Goal: Task Accomplishment & Management: Use online tool/utility

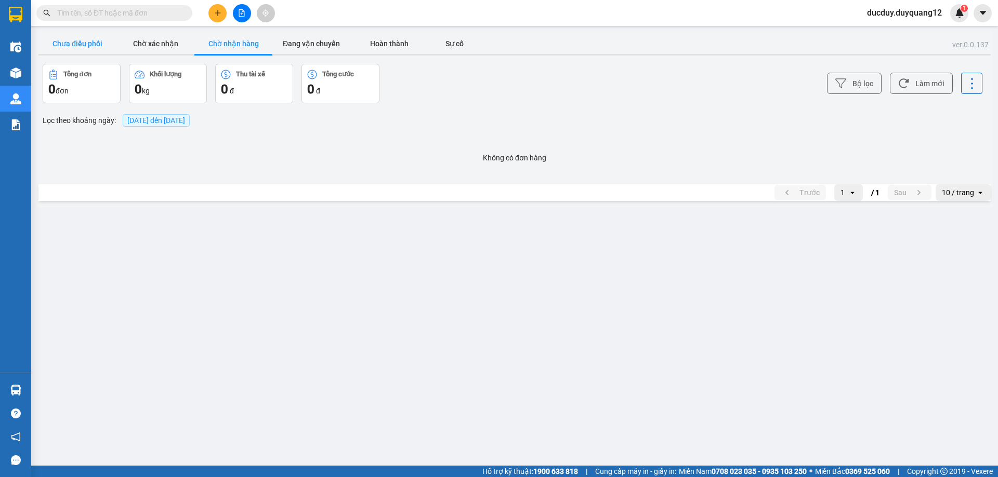
click at [95, 49] on button "Chưa điều phối" at bounding box center [77, 43] width 78 height 21
click at [95, 48] on button "Chưa điều phối" at bounding box center [77, 43] width 78 height 21
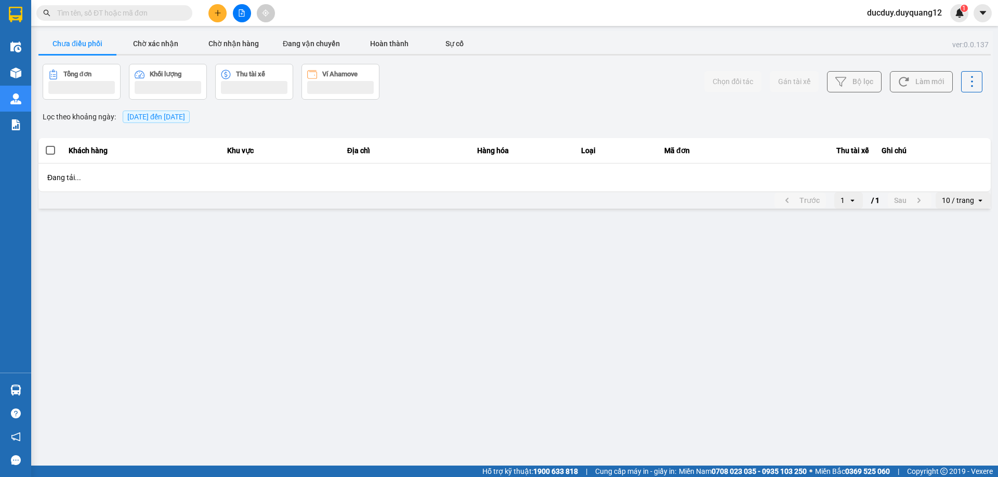
click at [95, 48] on button "Chưa điều phối" at bounding box center [77, 43] width 78 height 21
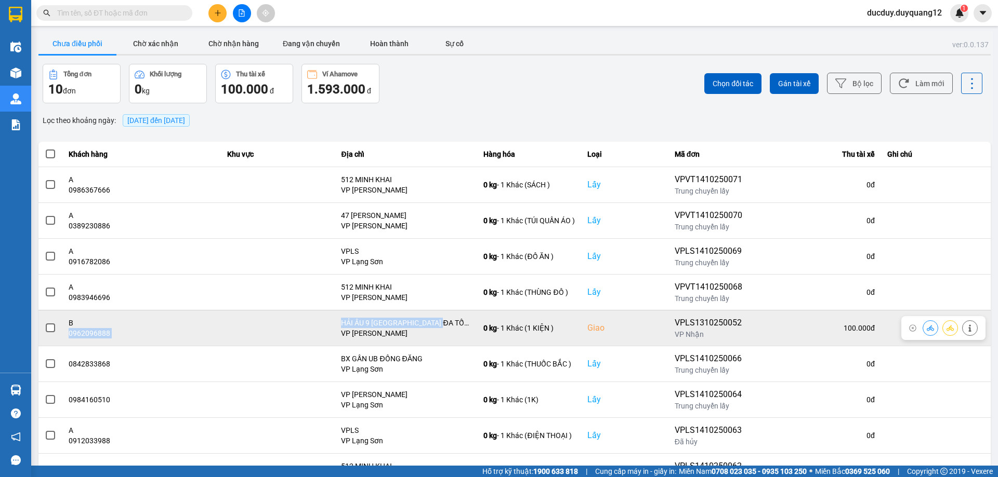
drag, startPoint x: 446, startPoint y: 322, endPoint x: 67, endPoint y: 333, distance: 378.9
click at [63, 333] on tr "B 0962096888 HẢI ÂU 9 [GEOGRAPHIC_DATA] ĐA TỐN,[GEOGRAPHIC_DATA],[GEOGRAPHIC_DA…" at bounding box center [514, 328] width 952 height 36
copy tr "0962096888 HẢI ÂU 9 [GEOGRAPHIC_DATA]"
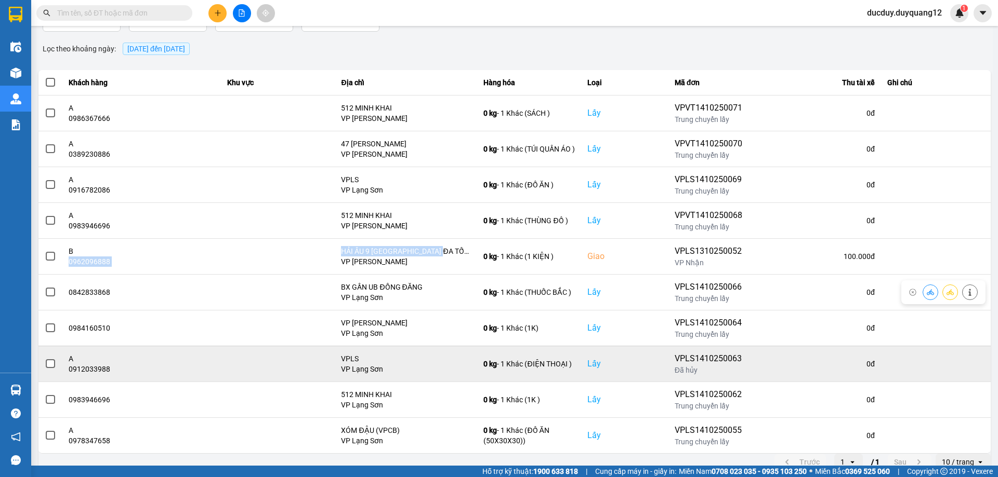
scroll to position [84, 0]
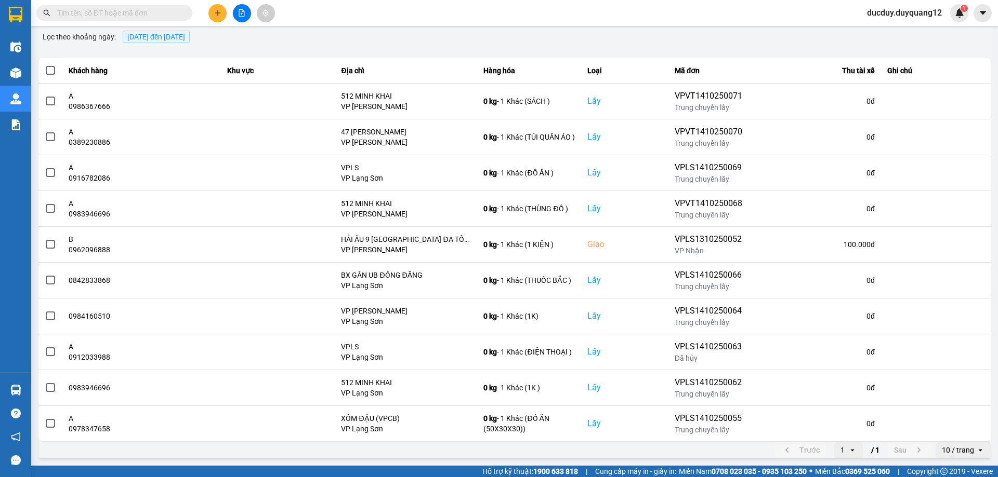
click at [174, 33] on span "[DATE] đến [DATE]" at bounding box center [156, 37] width 58 height 8
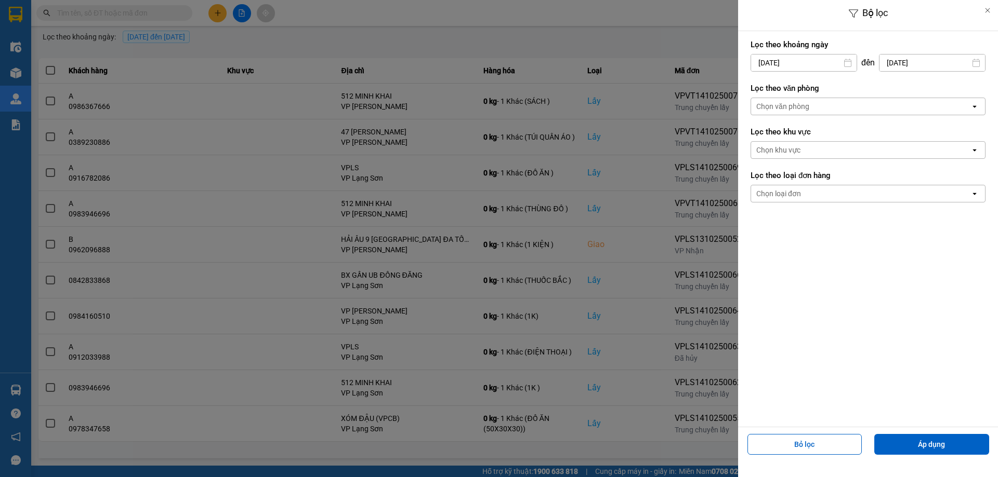
click at [790, 60] on input "[DATE]" at bounding box center [803, 63] width 105 height 17
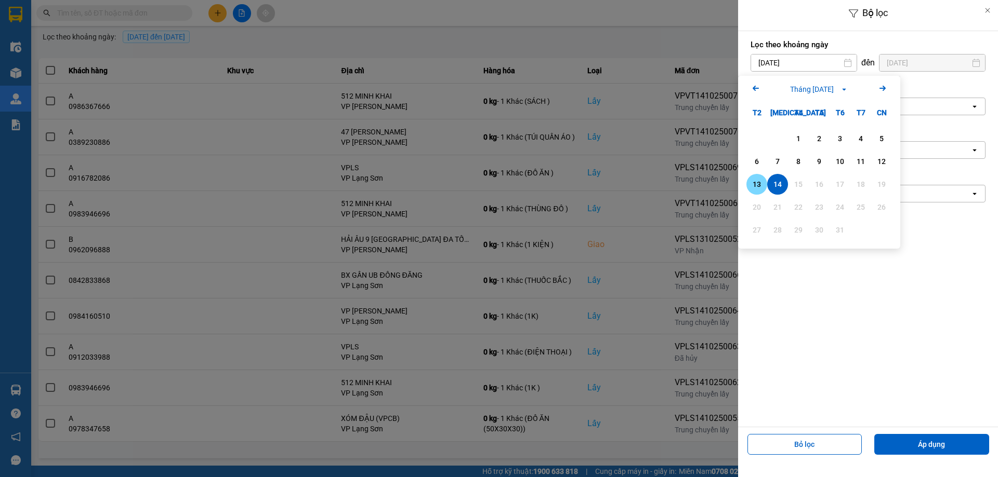
click at [754, 182] on div "13" at bounding box center [756, 184] width 15 height 12
type input "[DATE]"
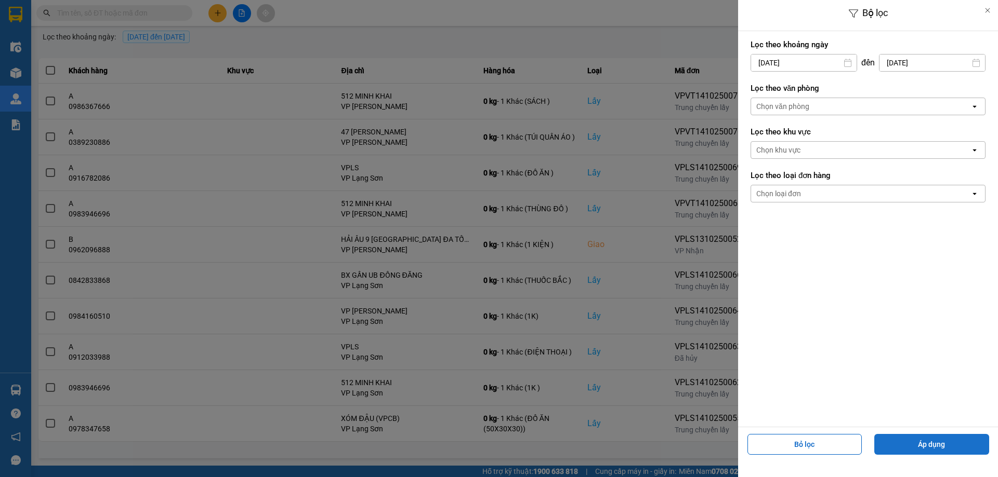
click at [942, 437] on button "Áp dụng" at bounding box center [931, 444] width 115 height 21
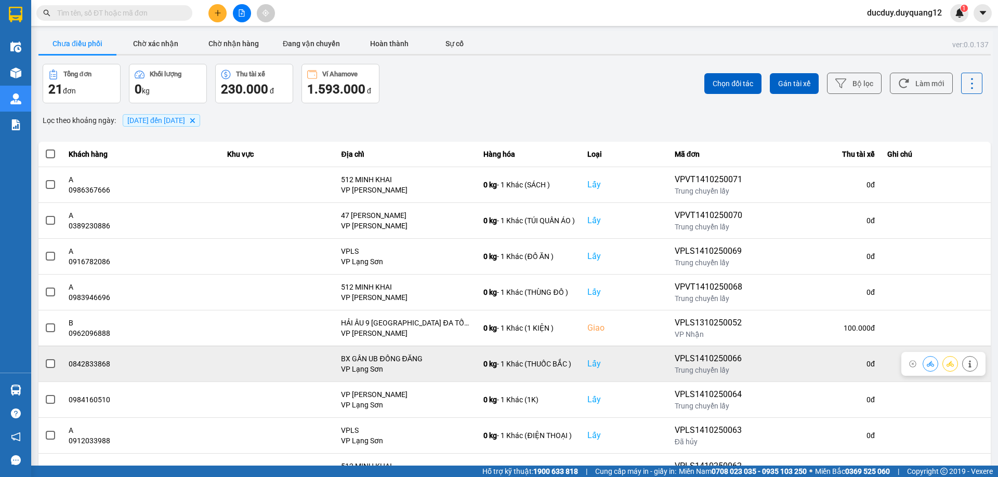
scroll to position [84, 0]
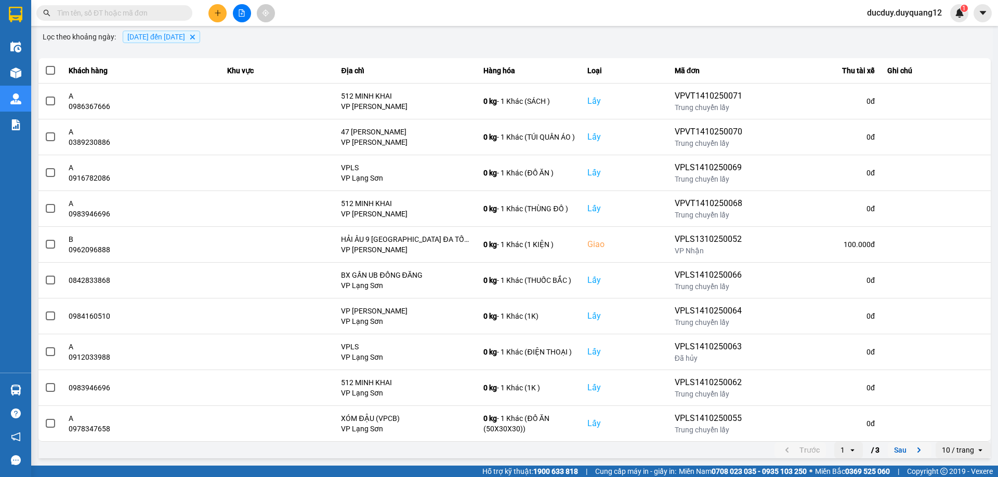
click at [902, 449] on button "Sau" at bounding box center [909, 451] width 44 height 16
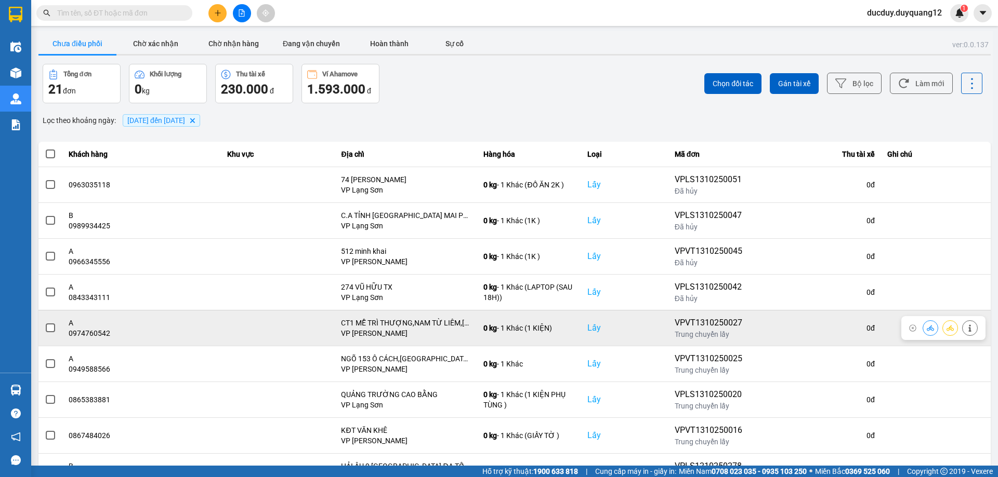
click at [52, 327] on span at bounding box center [50, 328] width 9 height 9
click at [45, 323] on input "checkbox" at bounding box center [45, 323] width 0 height 0
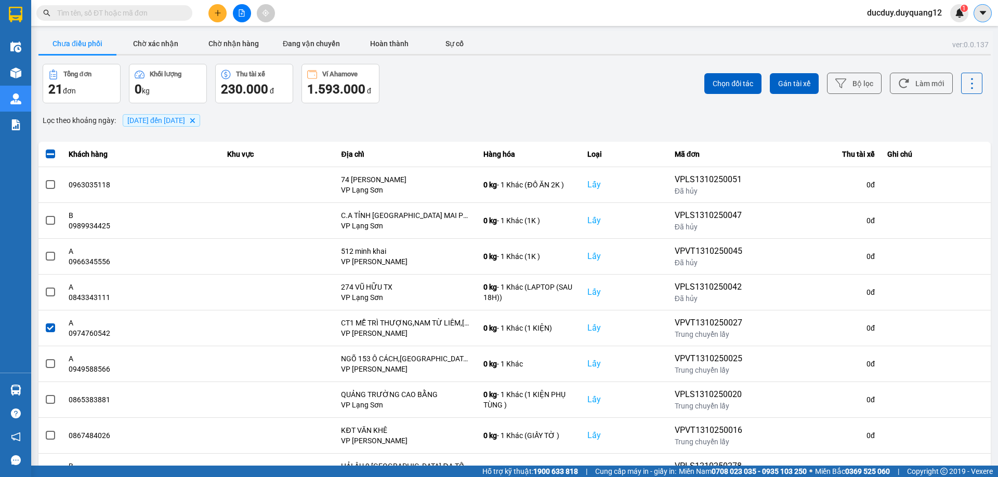
click at [980, 15] on icon "caret-down" at bounding box center [982, 12] width 9 height 9
click at [933, 50] on li "Cấu hình nhà xe" at bounding box center [946, 38] width 90 height 25
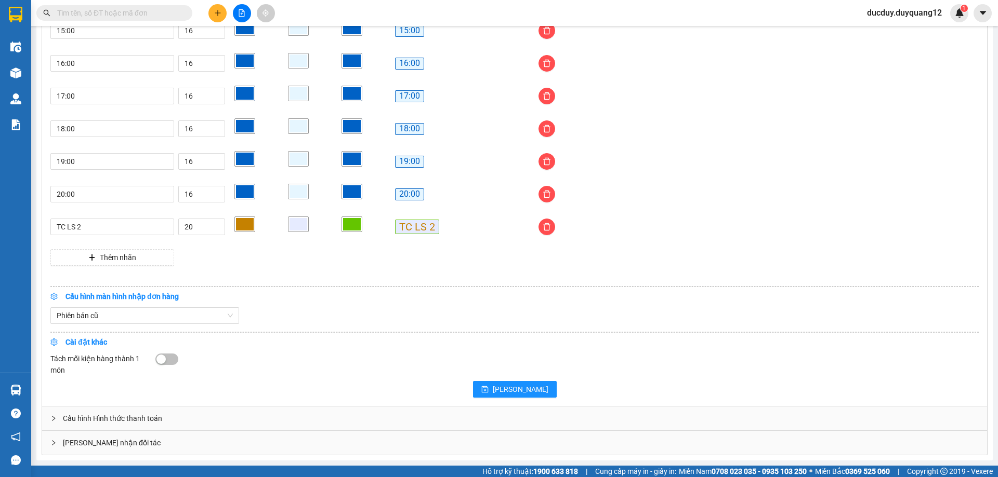
drag, startPoint x: 472, startPoint y: 448, endPoint x: 467, endPoint y: 443, distance: 7.0
click at [472, 447] on div "[PERSON_NAME] nhận đối tác" at bounding box center [514, 443] width 945 height 24
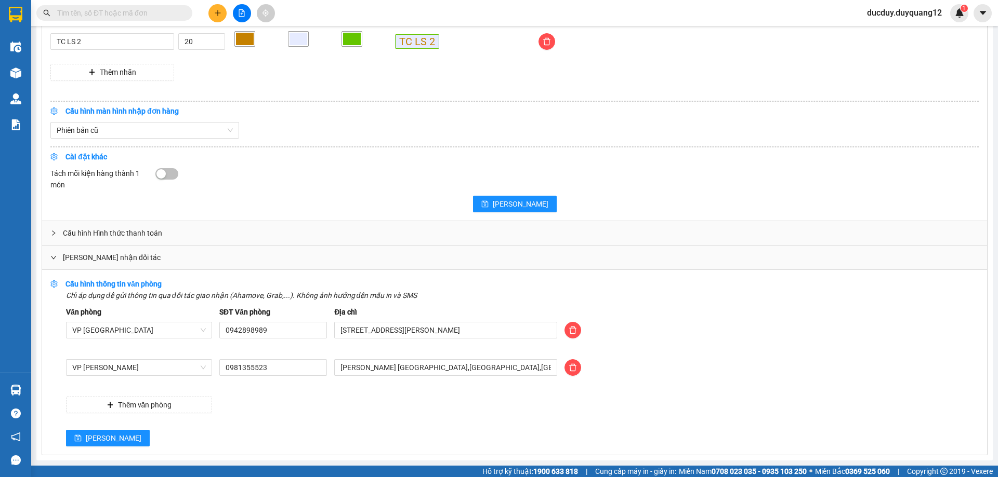
scroll to position [1044, 0]
drag, startPoint x: 511, startPoint y: 367, endPoint x: 299, endPoint y: 308, distance: 220.1
click at [274, 343] on div "Văn phòng VP [GEOGRAPHIC_DATA] SĐT Văn phòng 0942898989 Địa chỉ [STREET_ADDRESS…" at bounding box center [522, 360] width 912 height 107
type input "512 MINH KHAI,[GEOGRAPHIC_DATA],[GEOGRAPHIC_DATA]"
click at [98, 440] on button "[PERSON_NAME]" at bounding box center [108, 438] width 84 height 17
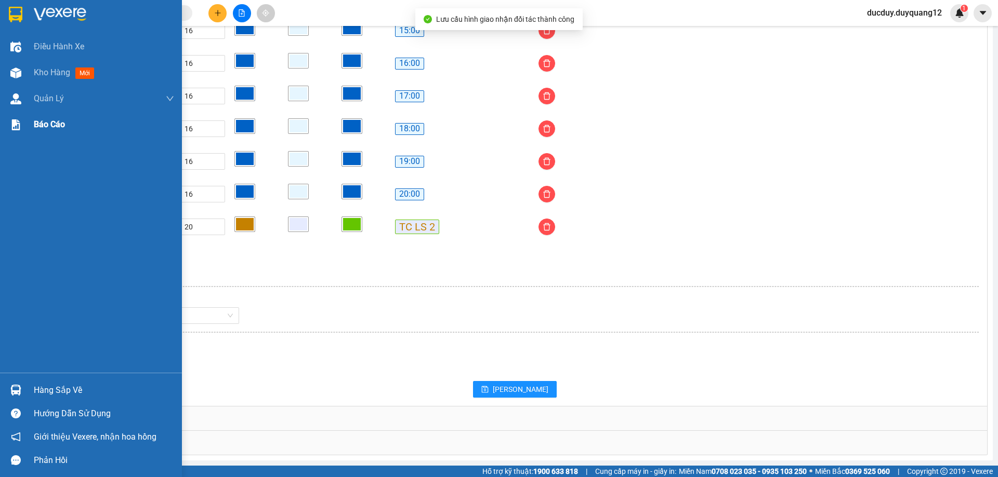
scroll to position [858, 0]
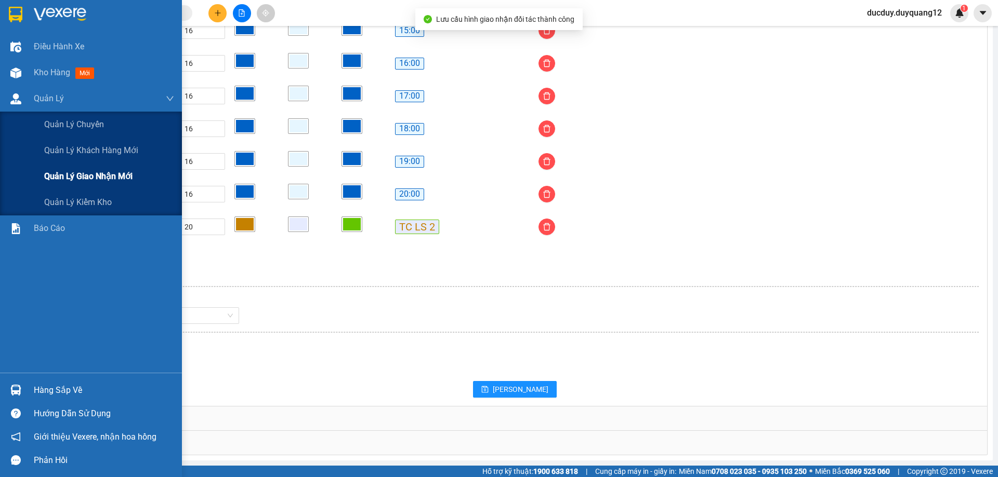
click at [80, 176] on span "Quản lý giao nhận mới" at bounding box center [88, 176] width 88 height 13
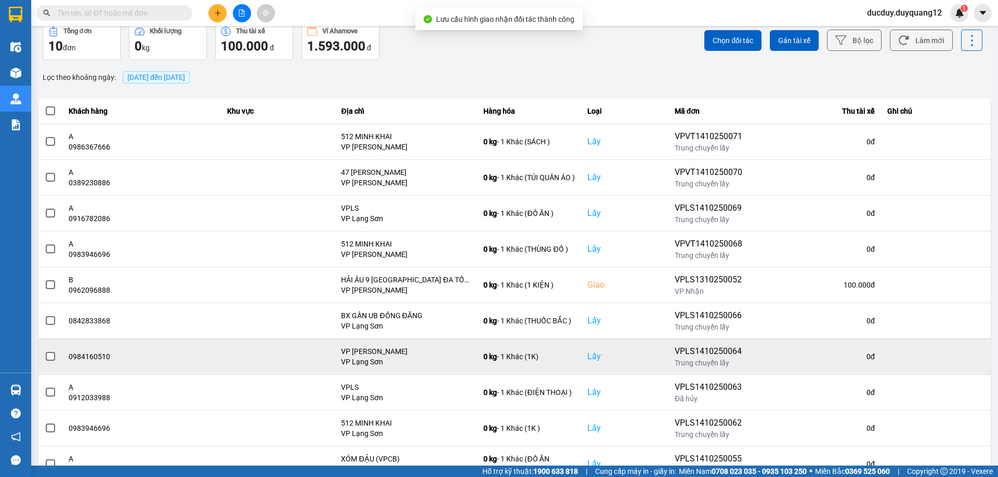
scroll to position [84, 0]
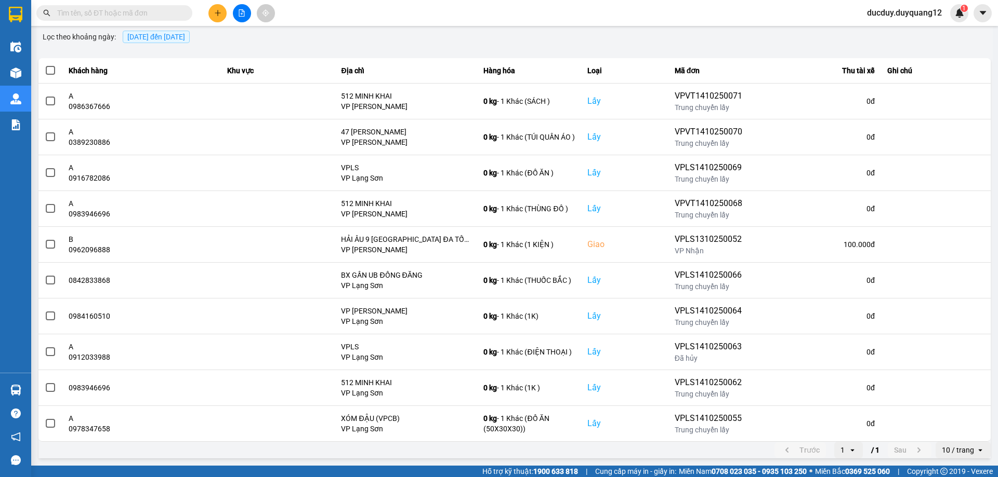
click at [185, 36] on span "[DATE] đến [DATE]" at bounding box center [156, 37] width 58 height 8
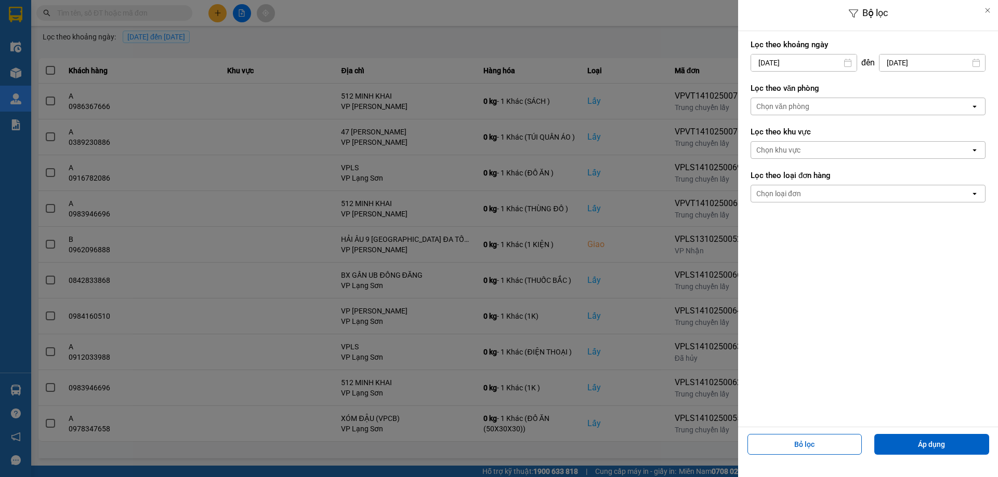
click at [827, 63] on input "[DATE]" at bounding box center [803, 63] width 105 height 17
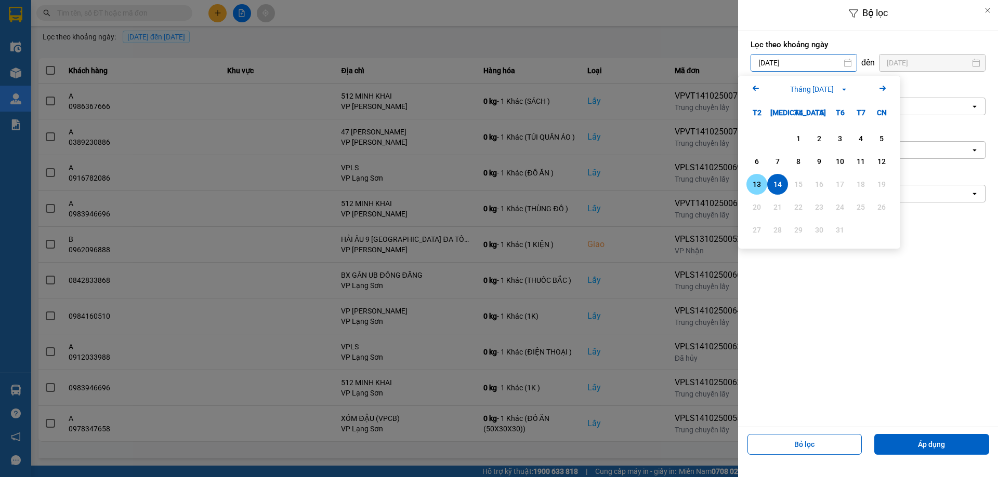
click at [761, 181] on div "13" at bounding box center [756, 184] width 15 height 12
type input "[DATE]"
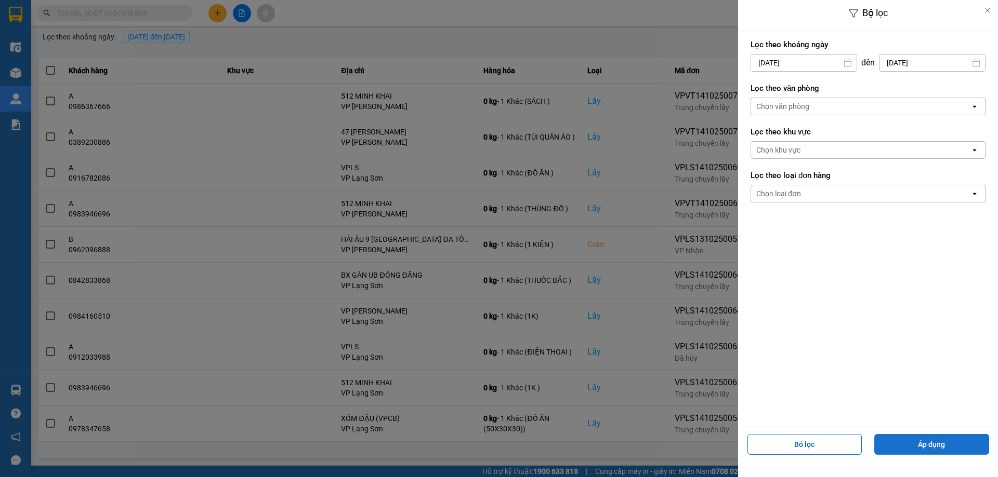
click at [934, 445] on button "Áp dụng" at bounding box center [931, 444] width 115 height 21
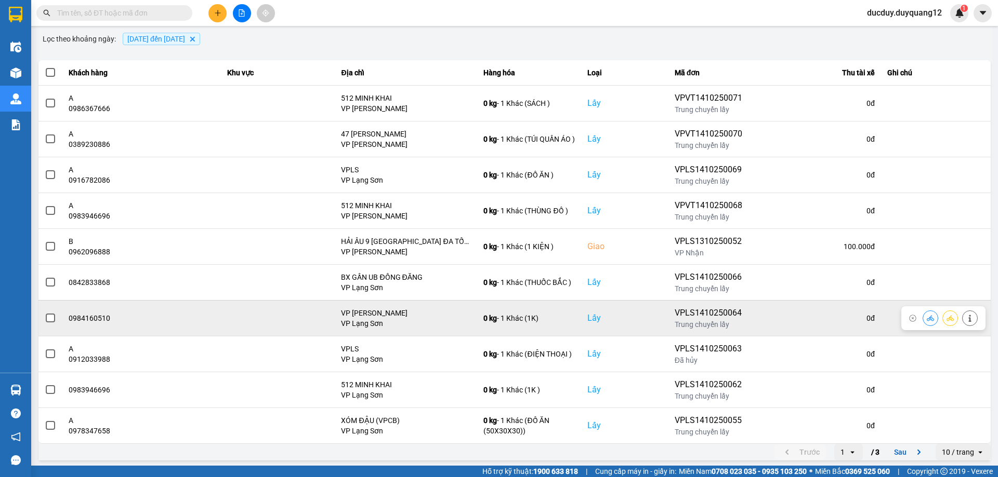
scroll to position [84, 0]
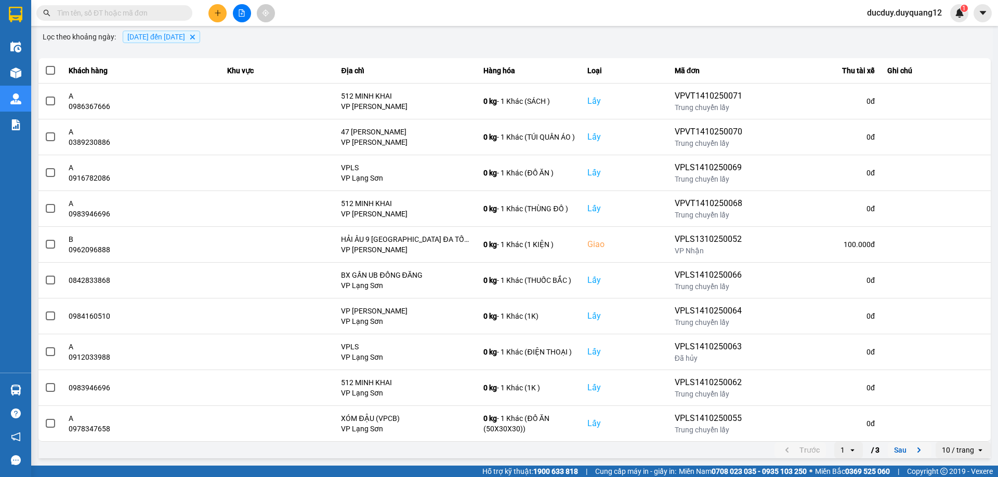
click at [909, 447] on button "Sau" at bounding box center [909, 451] width 44 height 16
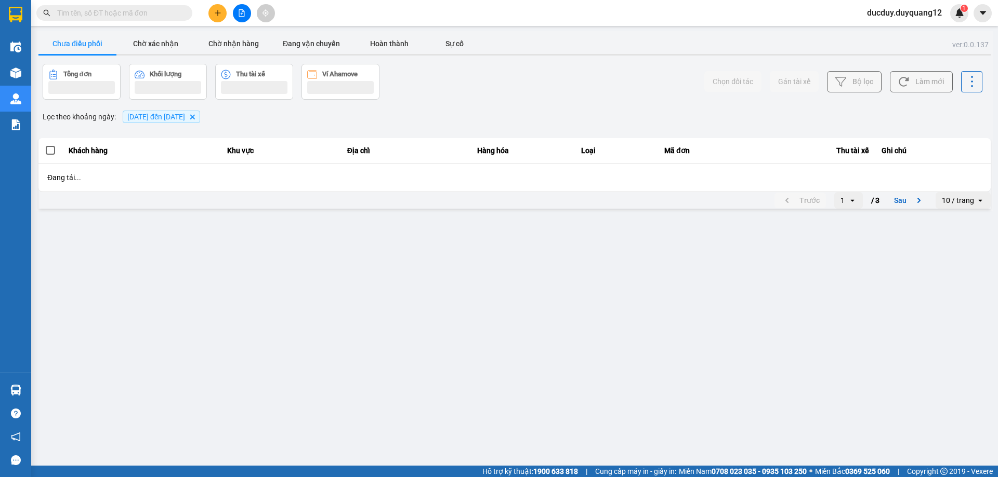
scroll to position [0, 0]
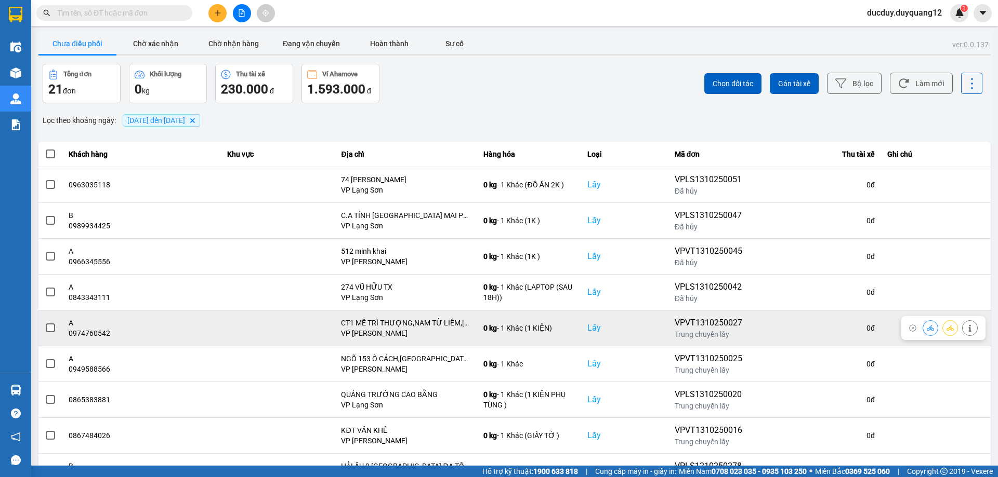
click at [50, 329] on span at bounding box center [50, 328] width 9 height 9
click at [45, 323] on input "checkbox" at bounding box center [45, 323] width 0 height 0
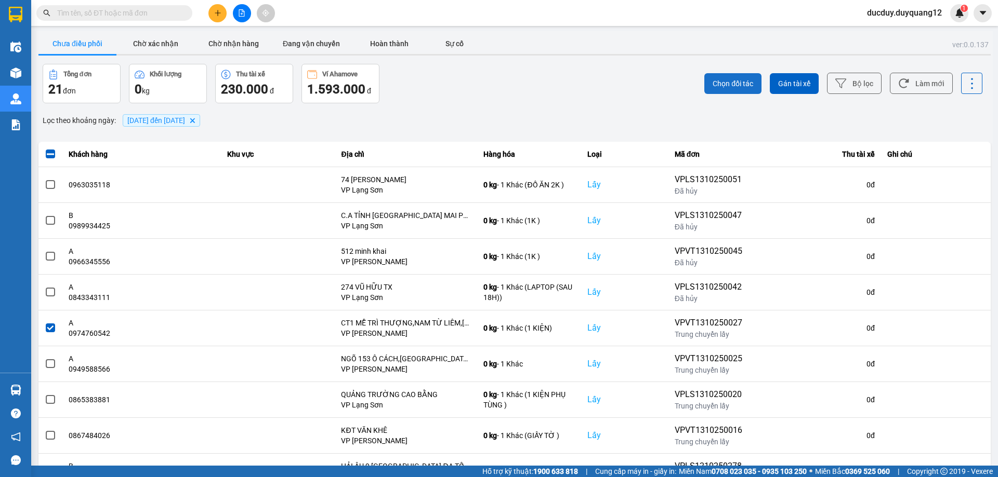
click at [738, 83] on span "Chọn đối tác" at bounding box center [732, 83] width 41 height 10
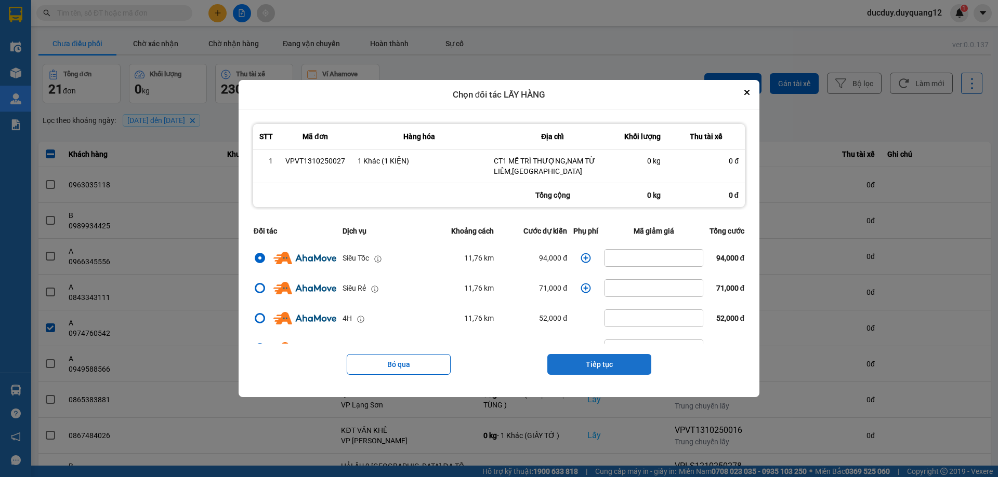
click at [617, 364] on button "Tiếp tục" at bounding box center [599, 364] width 104 height 21
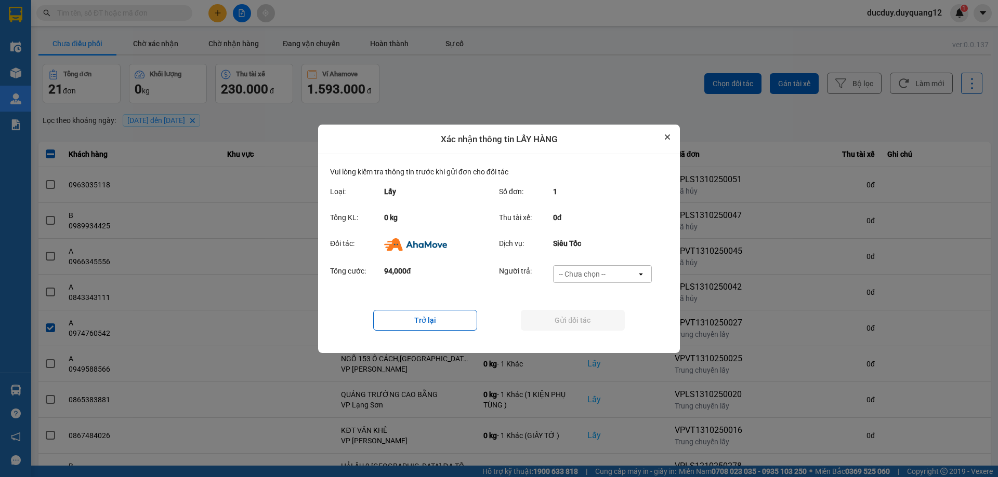
click at [667, 131] on button "Close" at bounding box center [667, 137] width 12 height 12
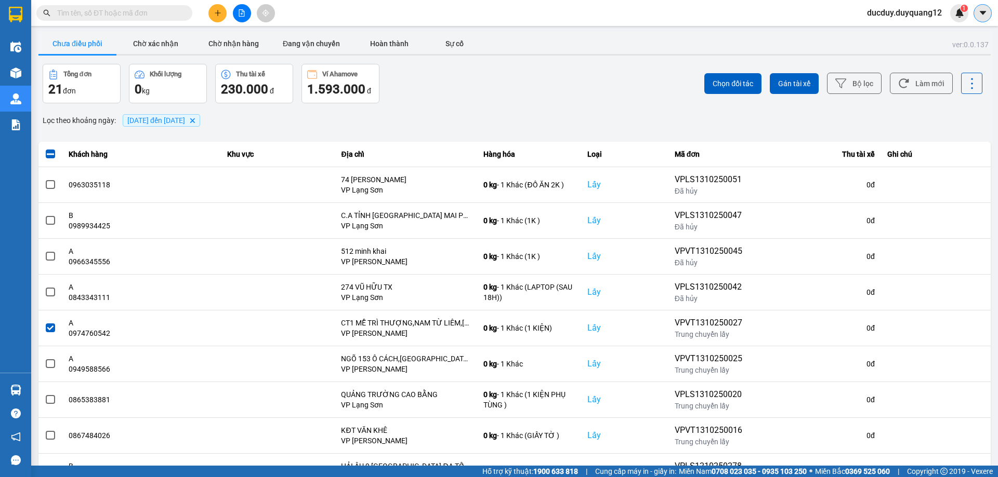
click at [983, 11] on icon "caret-down" at bounding box center [982, 13] width 6 height 4
click at [960, 42] on div "Cấu hình nhà xe" at bounding box center [954, 38] width 52 height 11
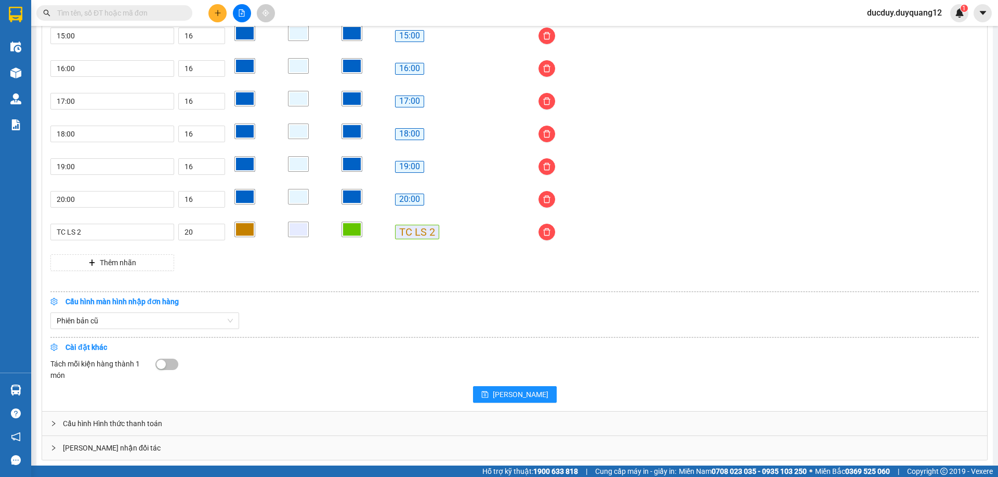
scroll to position [858, 0]
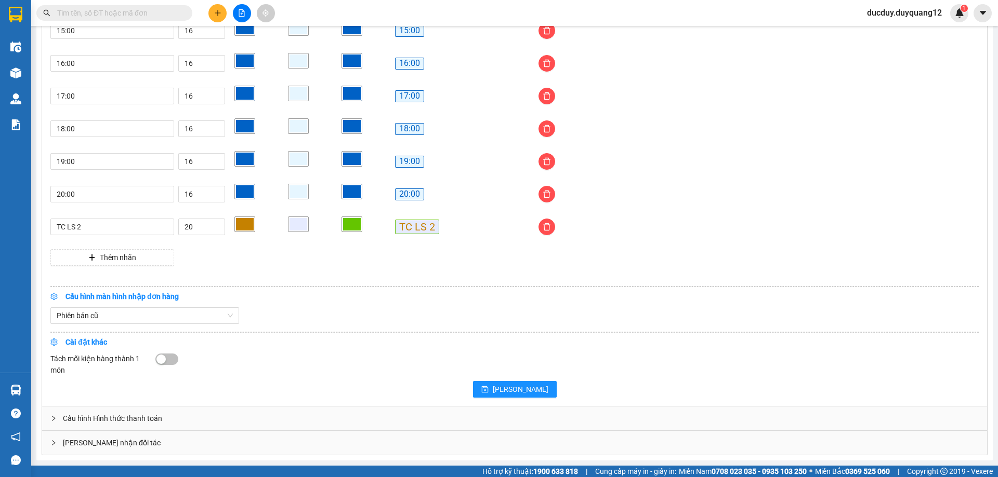
click at [392, 446] on div "[PERSON_NAME] nhận đối tác" at bounding box center [514, 443] width 945 height 24
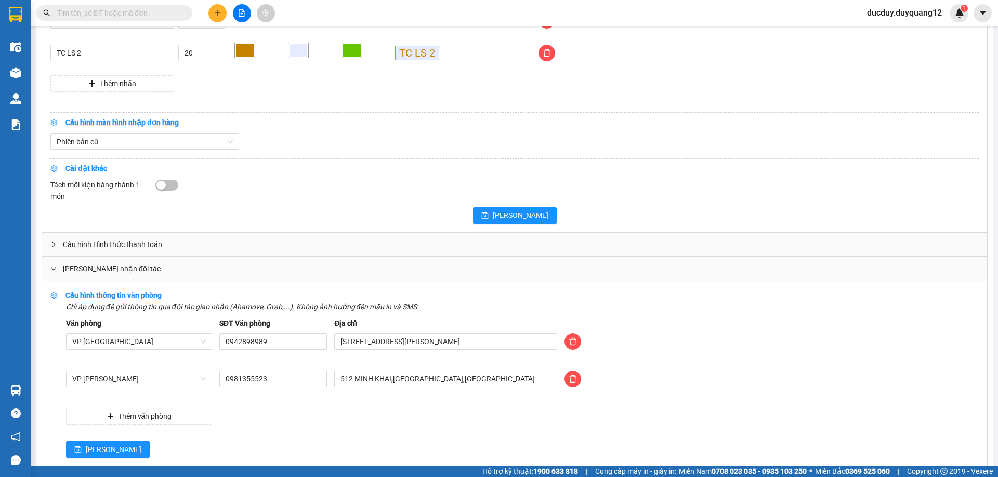
scroll to position [1044, 0]
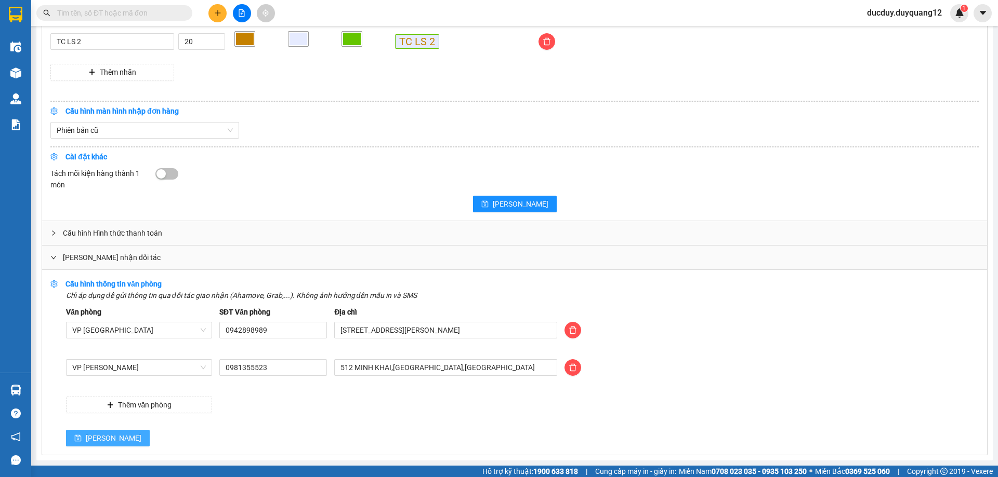
click at [87, 435] on span "[PERSON_NAME]" at bounding box center [114, 438] width 56 height 11
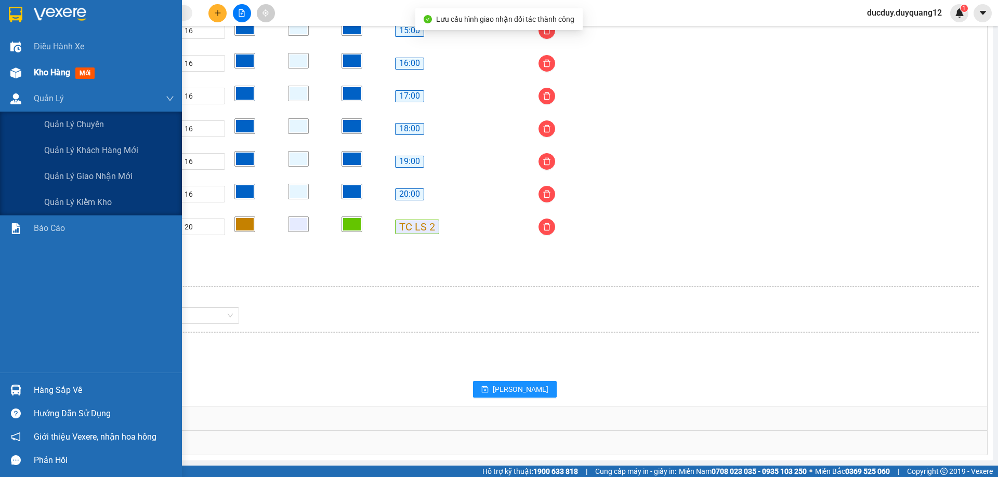
scroll to position [858, 0]
click at [73, 177] on span "Quản lý giao nhận mới" at bounding box center [88, 176] width 88 height 13
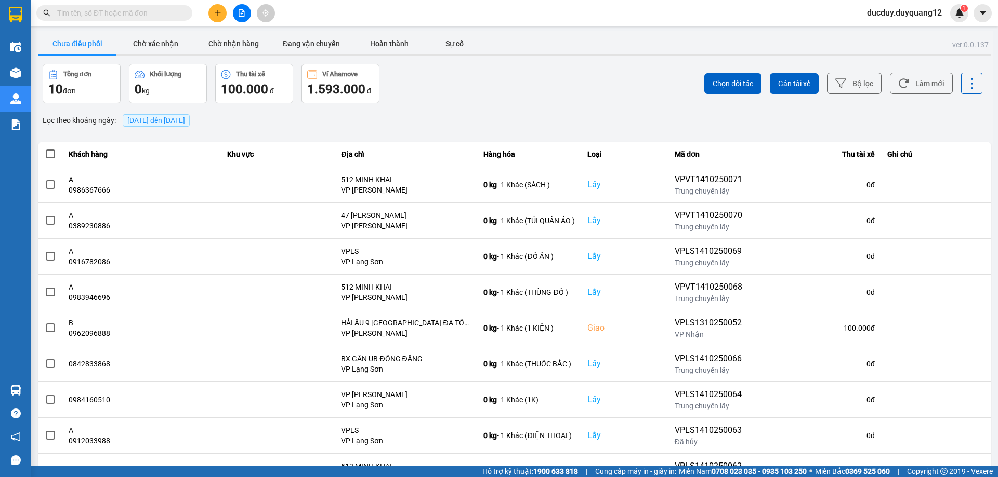
click at [205, 105] on div "ver: 0.0.137 Chưa điều phối Chờ xác nhận Chờ nhận hàng Đang vận chuyển Hoàn thà…" at bounding box center [514, 287] width 956 height 513
click at [185, 119] on span "[DATE] đến [DATE]" at bounding box center [156, 120] width 58 height 8
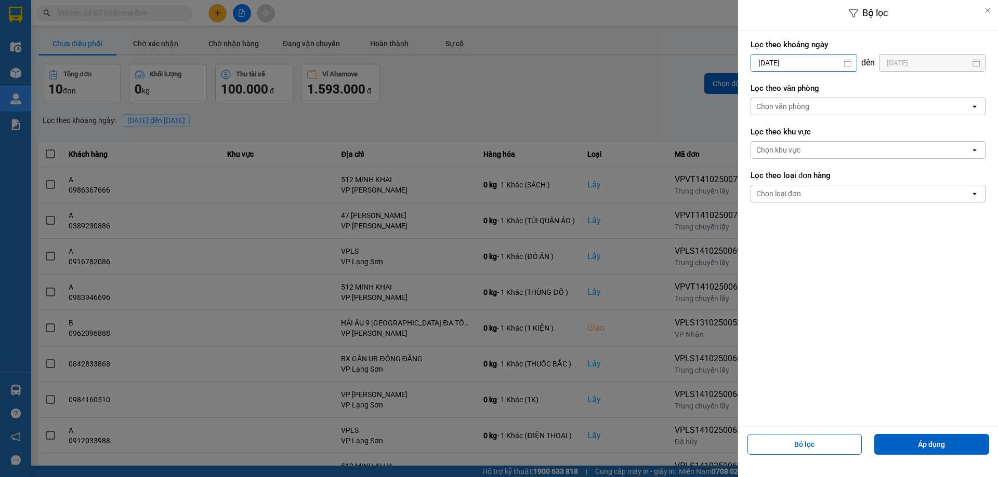
click at [794, 59] on input "[DATE]" at bounding box center [803, 63] width 105 height 17
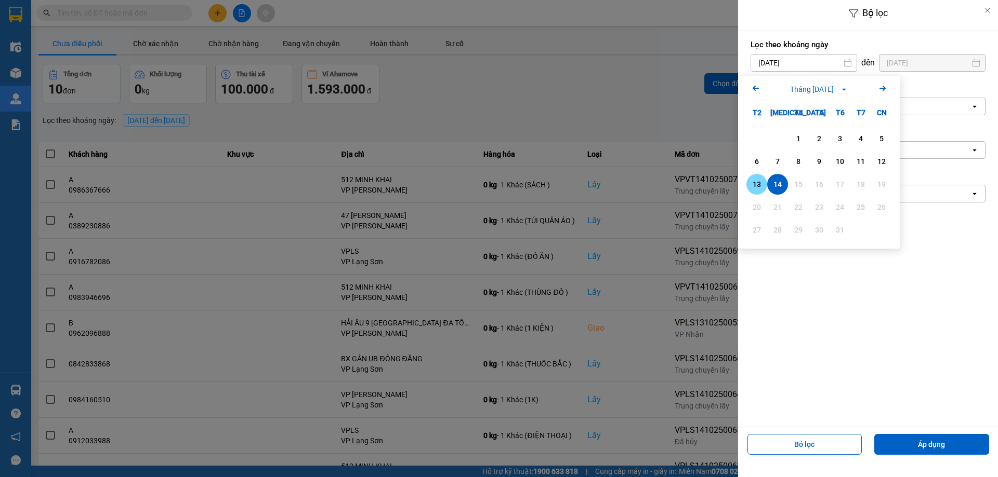
click at [759, 181] on div "13" at bounding box center [756, 184] width 15 height 12
type input "[DATE]"
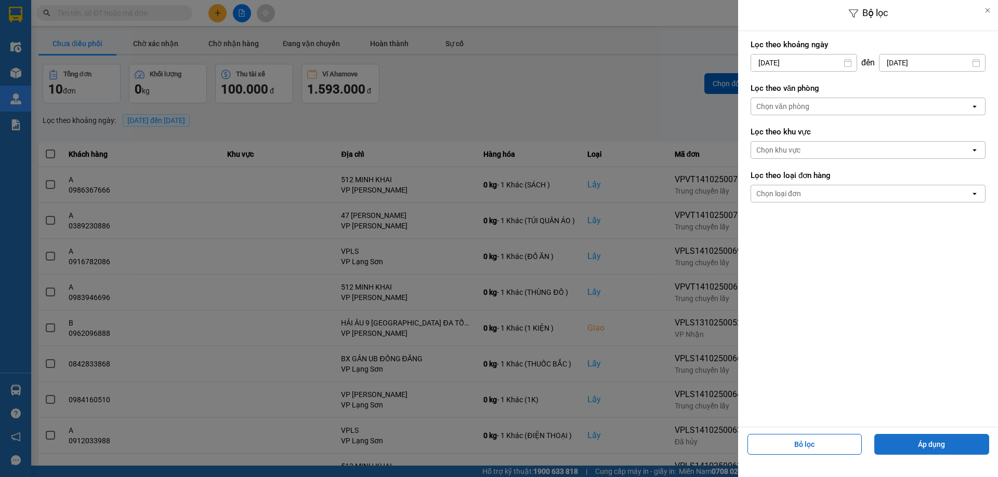
click at [933, 444] on button "Áp dụng" at bounding box center [931, 444] width 115 height 21
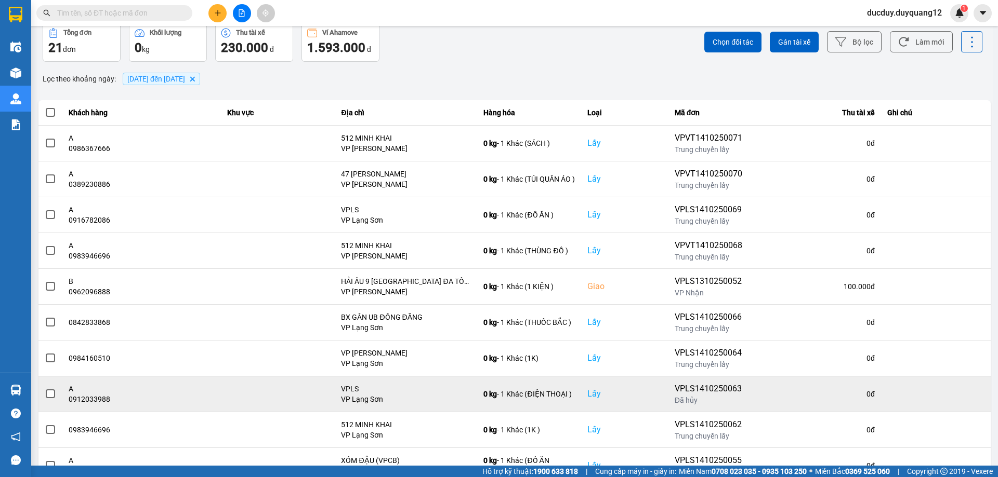
scroll to position [84, 0]
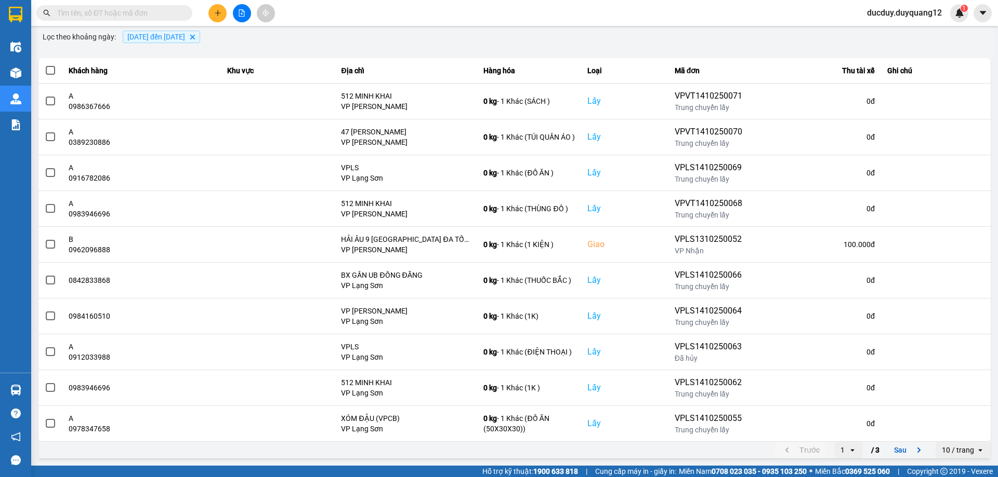
click at [162, 36] on span "[DATE] đến [DATE]" at bounding box center [156, 37] width 58 height 8
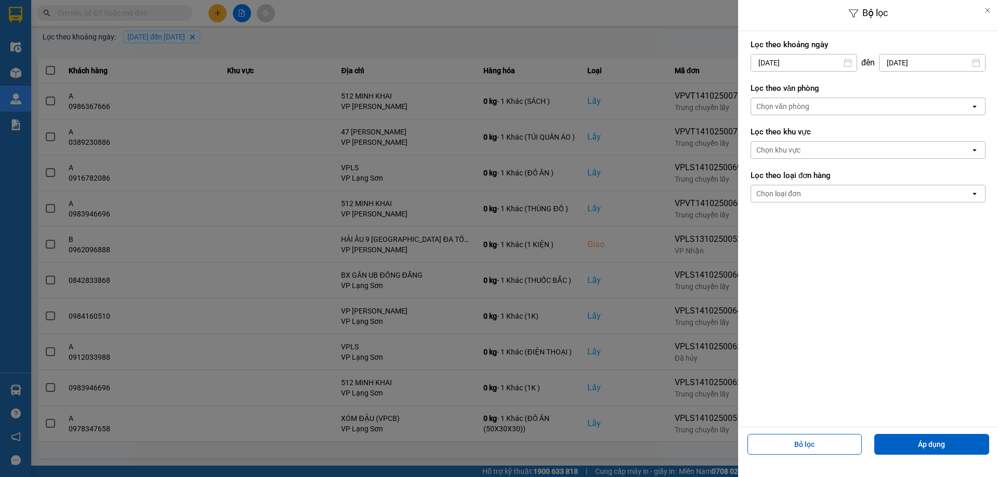
click at [811, 60] on input "[DATE]" at bounding box center [803, 63] width 105 height 17
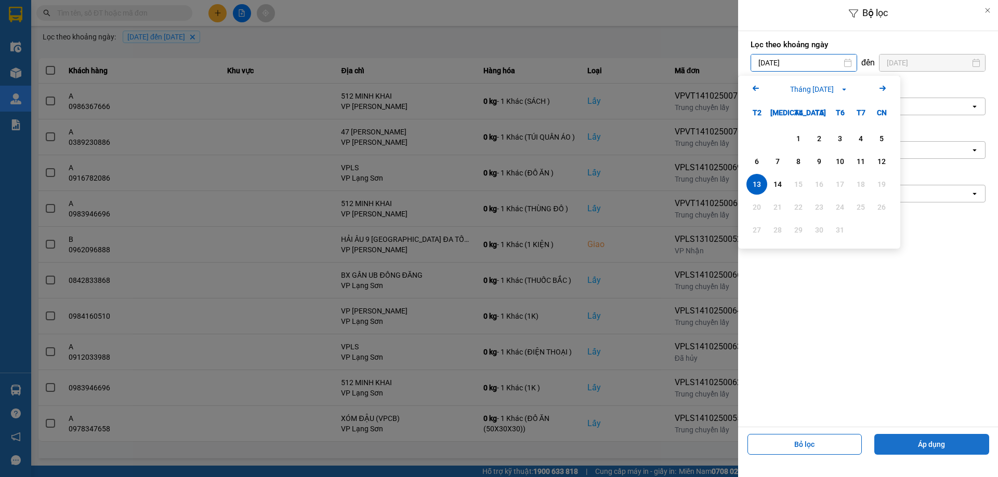
click at [924, 445] on button "Áp dụng" at bounding box center [931, 444] width 115 height 21
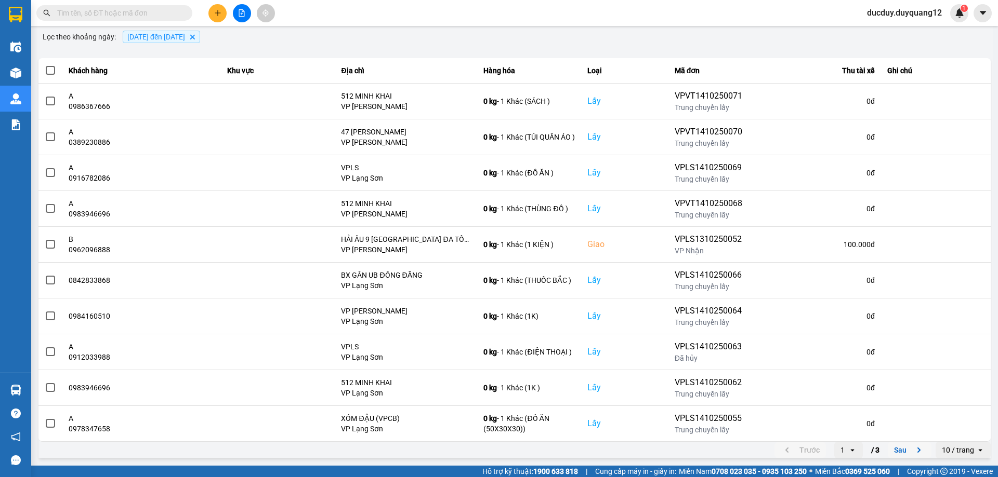
click at [910, 443] on button "Sau" at bounding box center [909, 451] width 44 height 16
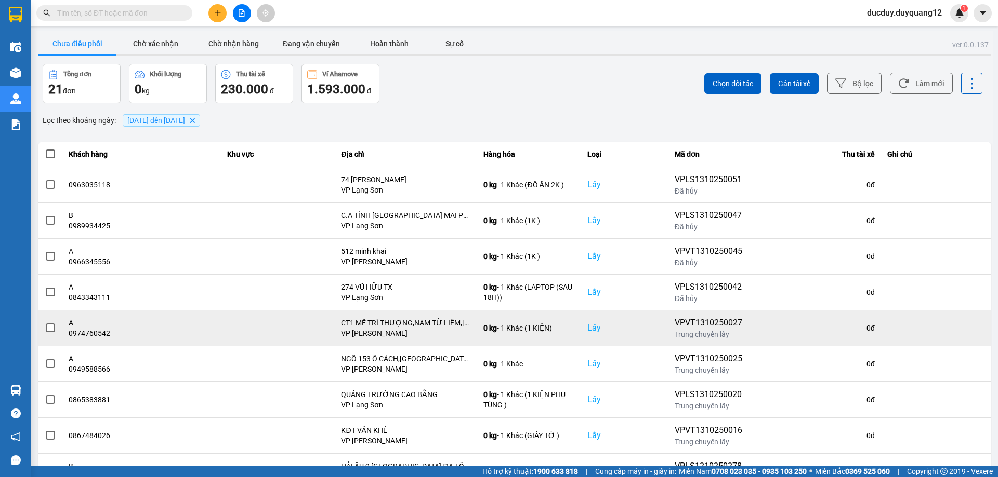
scroll to position [52, 0]
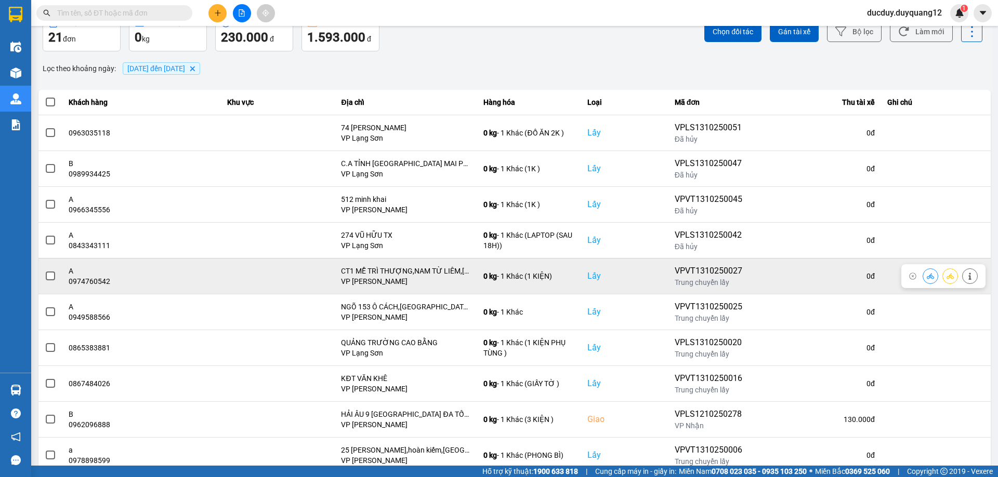
click at [54, 276] on span at bounding box center [50, 276] width 9 height 9
click at [45, 271] on input "checkbox" at bounding box center [45, 271] width 0 height 0
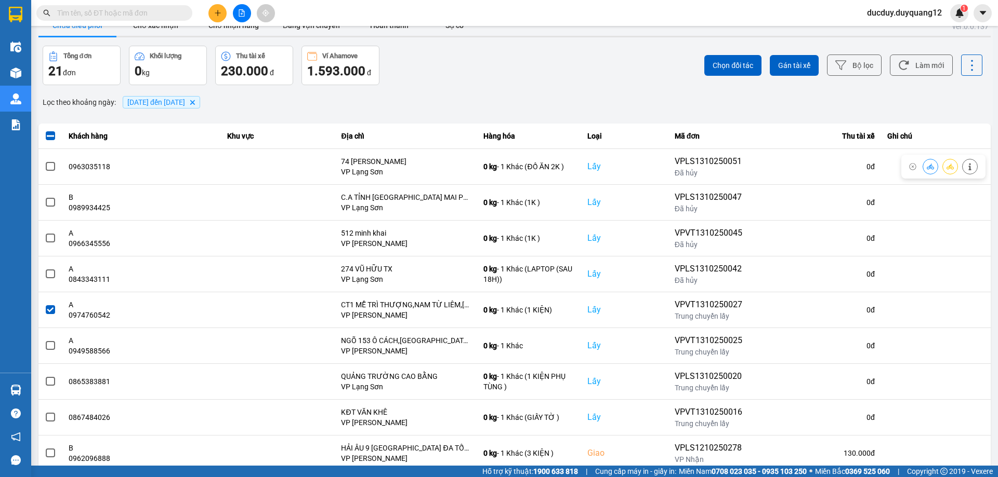
scroll to position [0, 0]
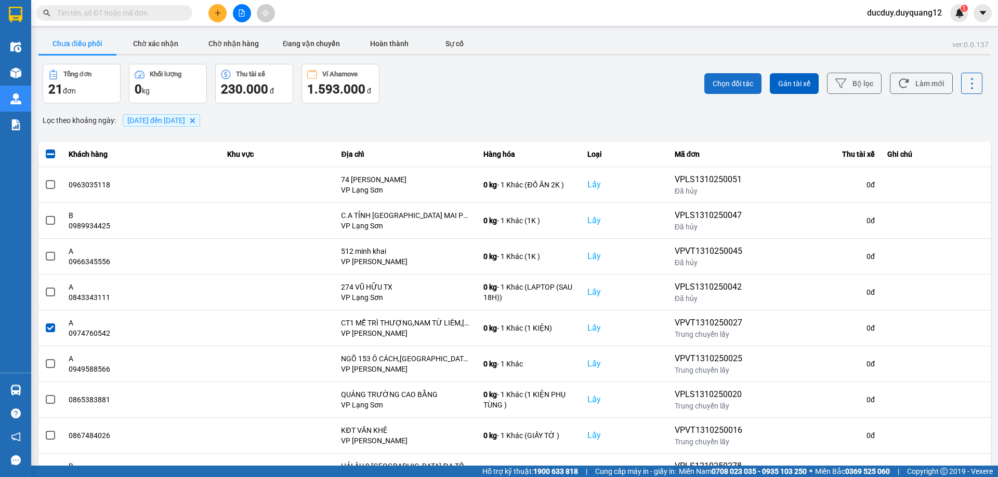
click at [741, 87] on span "Chọn đối tác" at bounding box center [732, 83] width 41 height 10
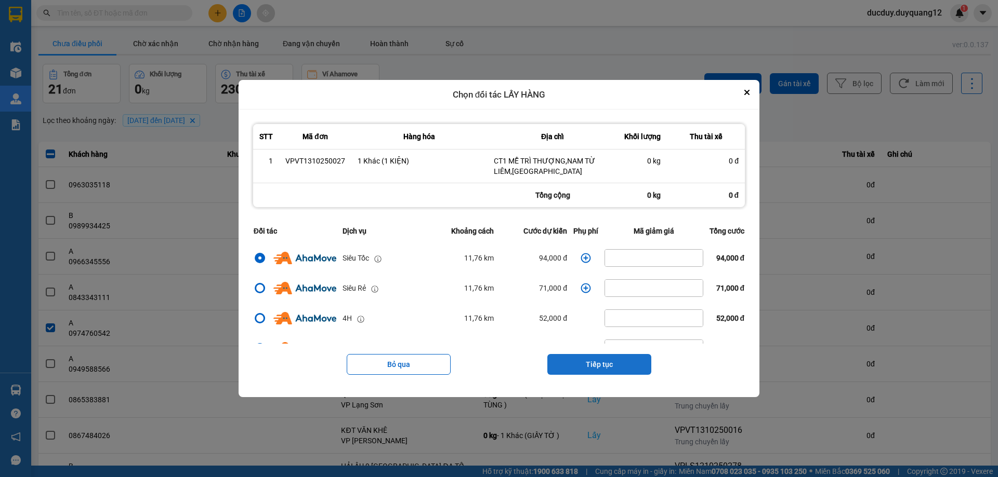
click at [601, 363] on button "Tiếp tục" at bounding box center [599, 364] width 104 height 21
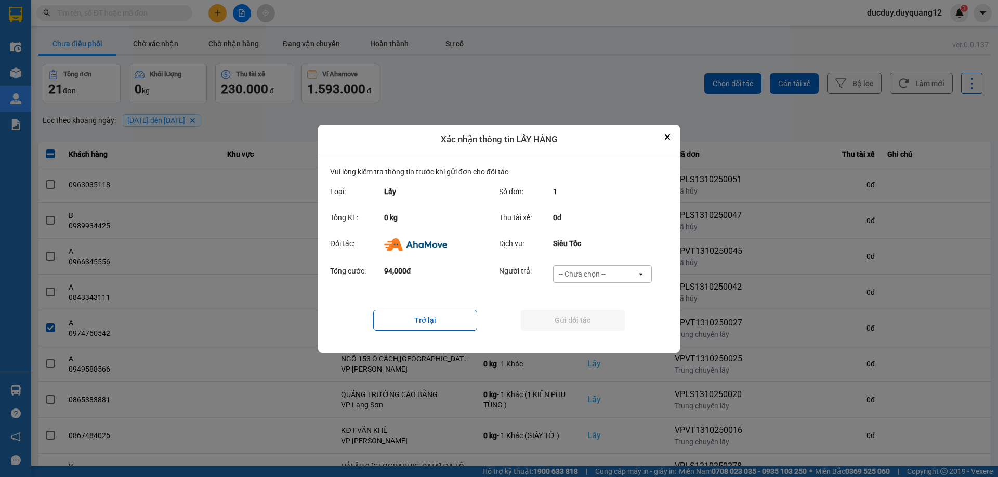
click at [584, 269] on div "-- Chưa chọn --" at bounding box center [582, 274] width 47 height 10
click at [591, 337] on span "Ví Ahamove" at bounding box center [582, 333] width 42 height 10
click at [597, 319] on button "Gửi đối tác" at bounding box center [573, 320] width 104 height 21
